Goal: Navigation & Orientation: Find specific page/section

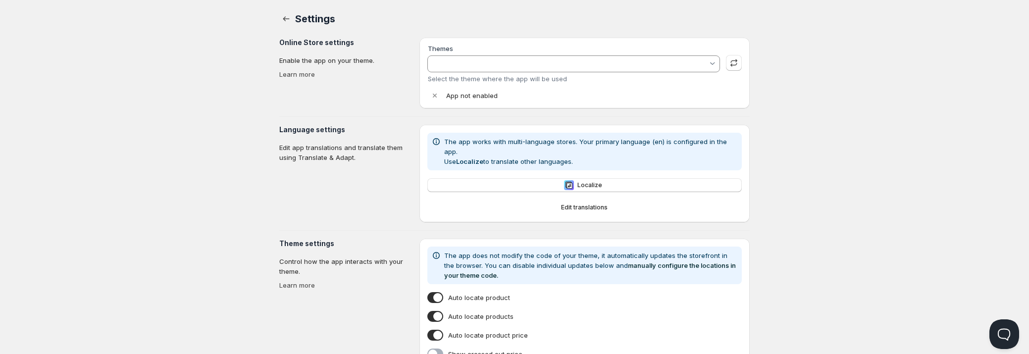
type input "[PERSON_NAME]"
